Goal: Task Accomplishment & Management: Use online tool/utility

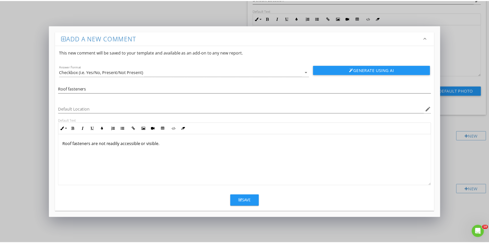
scroll to position [948, 0]
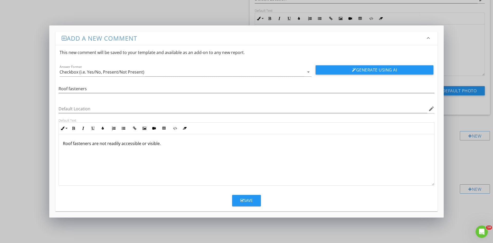
click at [245, 199] on div "Save" at bounding box center [246, 200] width 12 height 6
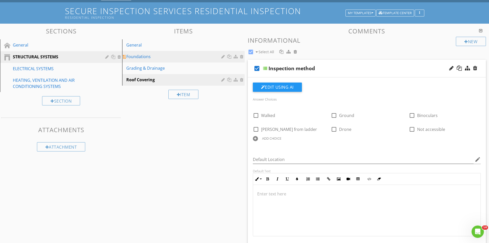
scroll to position [0, 0]
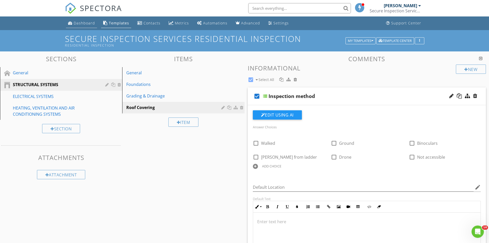
click at [81, 23] on div "Dashboard" at bounding box center [84, 23] width 21 height 5
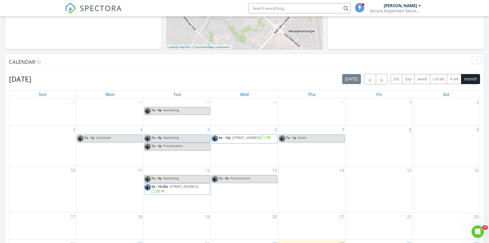
scroll to position [172, 0]
click at [372, 79] on span "button" at bounding box center [370, 79] width 6 height 6
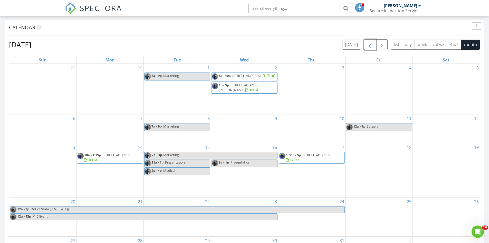
scroll to position [197, 0]
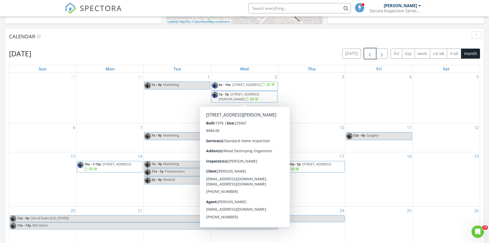
click at [253, 100] on span "1p - 5p 4168 Forsythe Dr, Lexington 40514" at bounding box center [244, 97] width 65 height 10
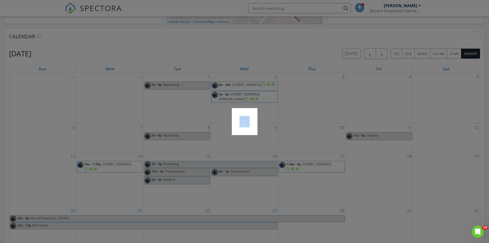
click at [253, 100] on div at bounding box center [244, 121] width 489 height 243
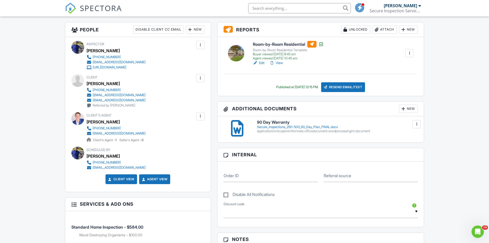
scroll to position [103, 0]
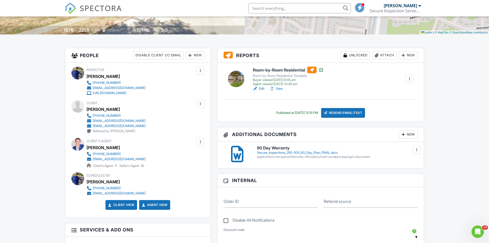
click at [328, 152] on div "Secure_Inspections_250-500_90_Day_Plan_FINAL.docx" at bounding box center [337, 153] width 161 height 4
click at [311, 152] on div "Secure_Inspections_250-500_90_Day_Plan_FINAL.docx" at bounding box center [337, 153] width 161 height 4
click at [418, 149] on div at bounding box center [416, 149] width 5 height 5
click at [238, 155] on div at bounding box center [237, 154] width 12 height 16
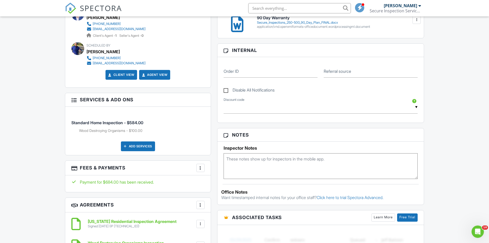
scroll to position [315, 0]
